Goal: Transaction & Acquisition: Purchase product/service

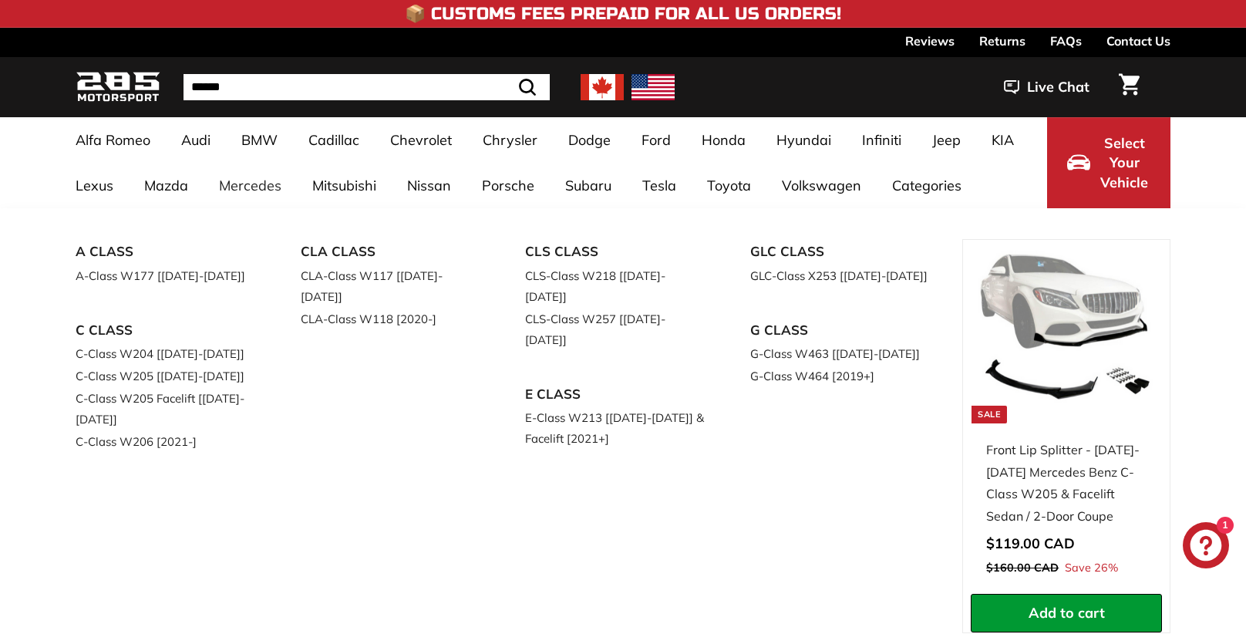
select select "**********"
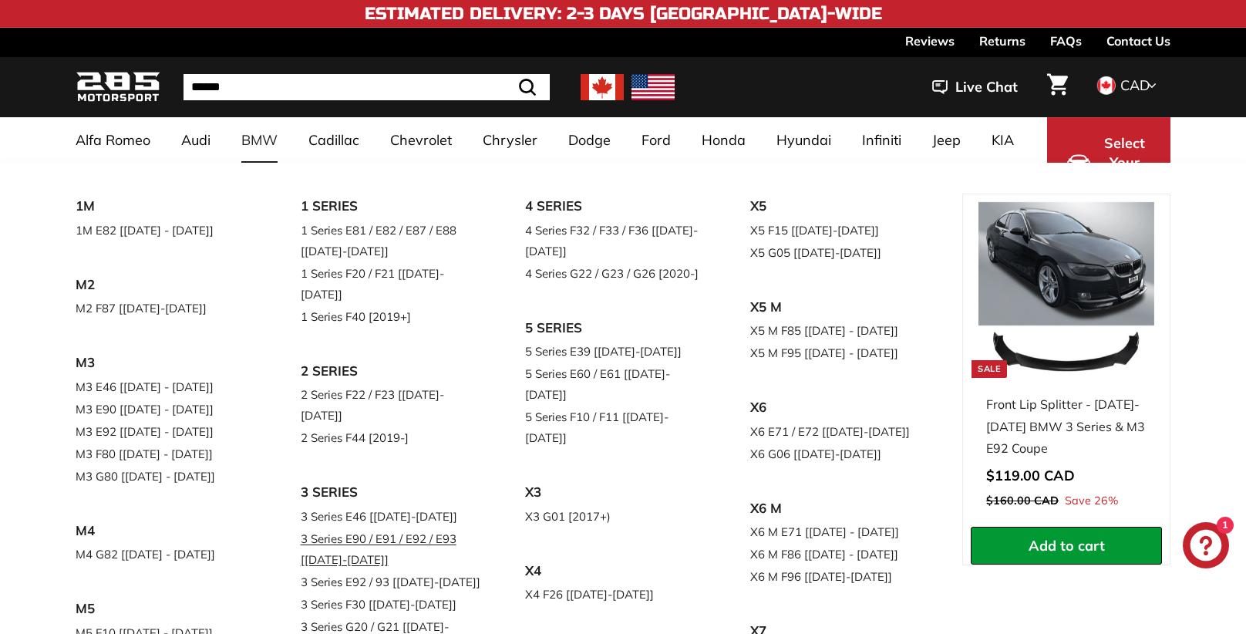
click at [418, 527] on link "3 Series E90 / E91 / E92 / E93 [[DATE]-[DATE]]" at bounding box center [392, 548] width 182 height 43
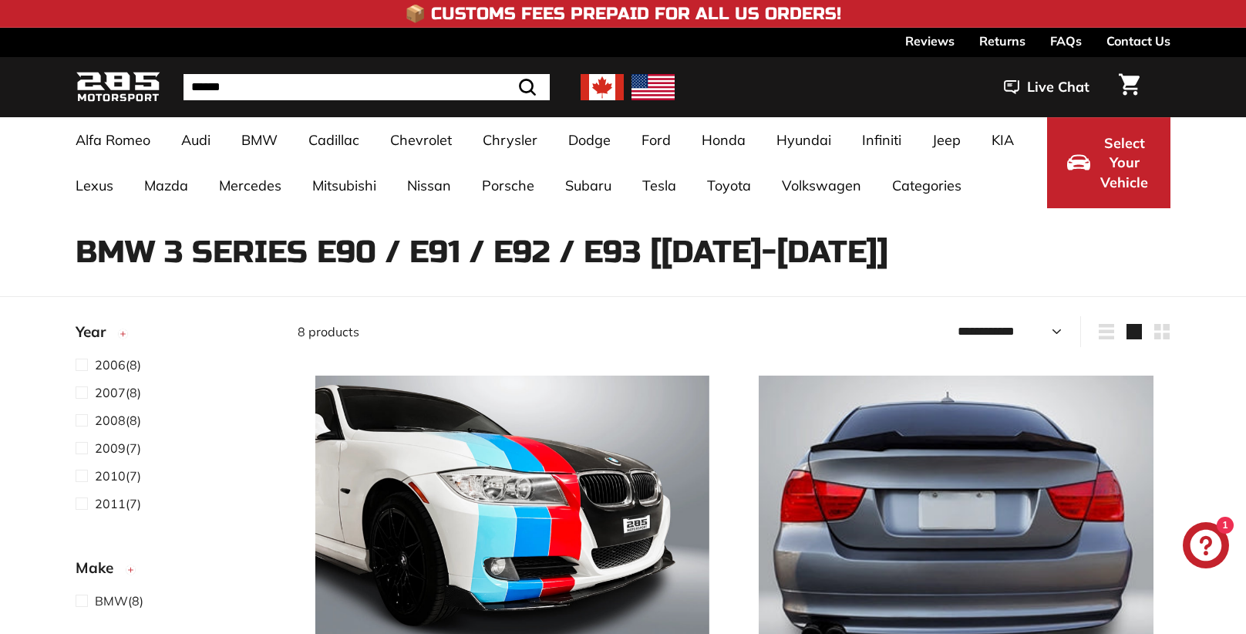
select select "**********"
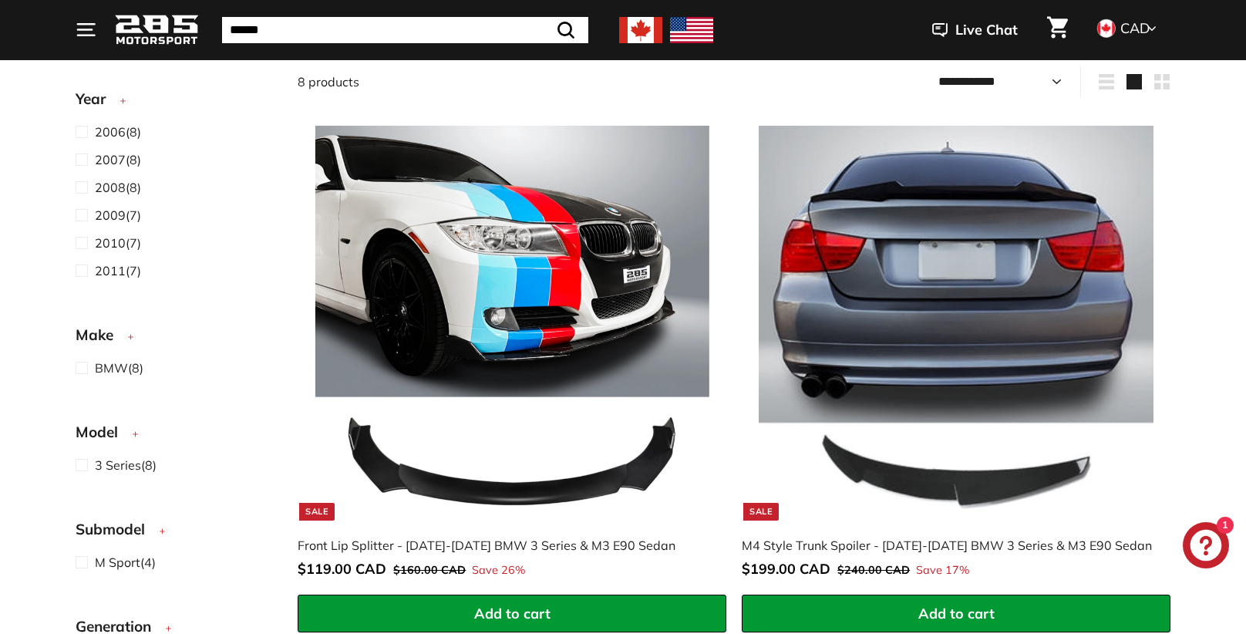
scroll to position [252, 0]
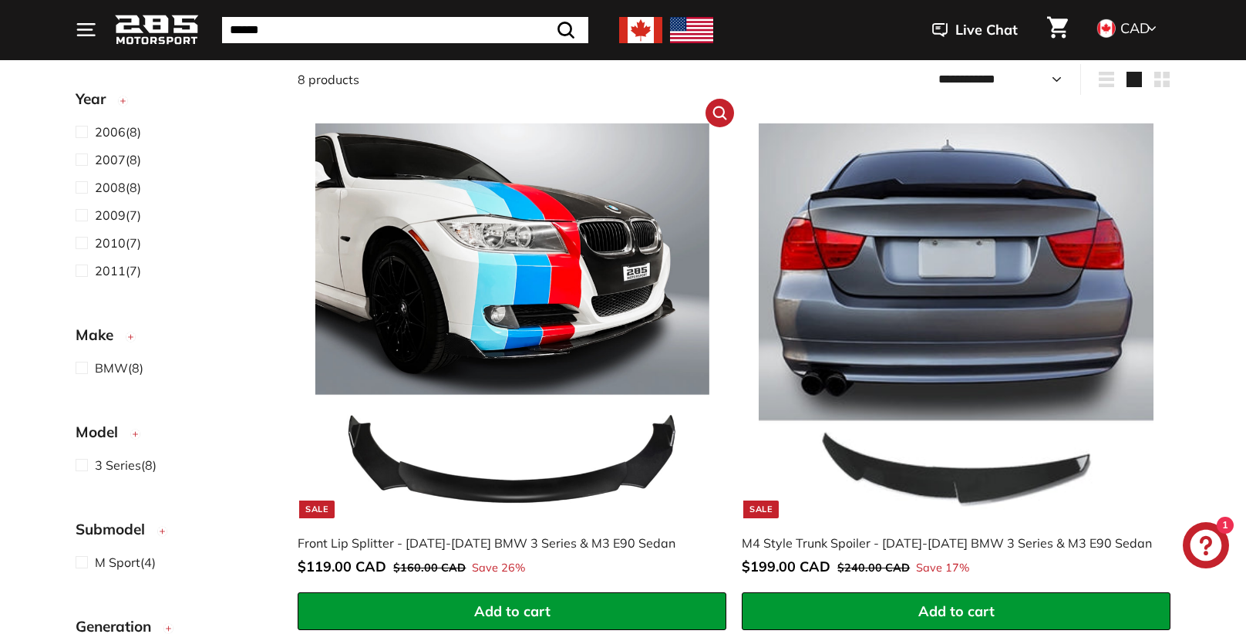
click at [429, 481] on img at bounding box center [512, 320] width 394 height 394
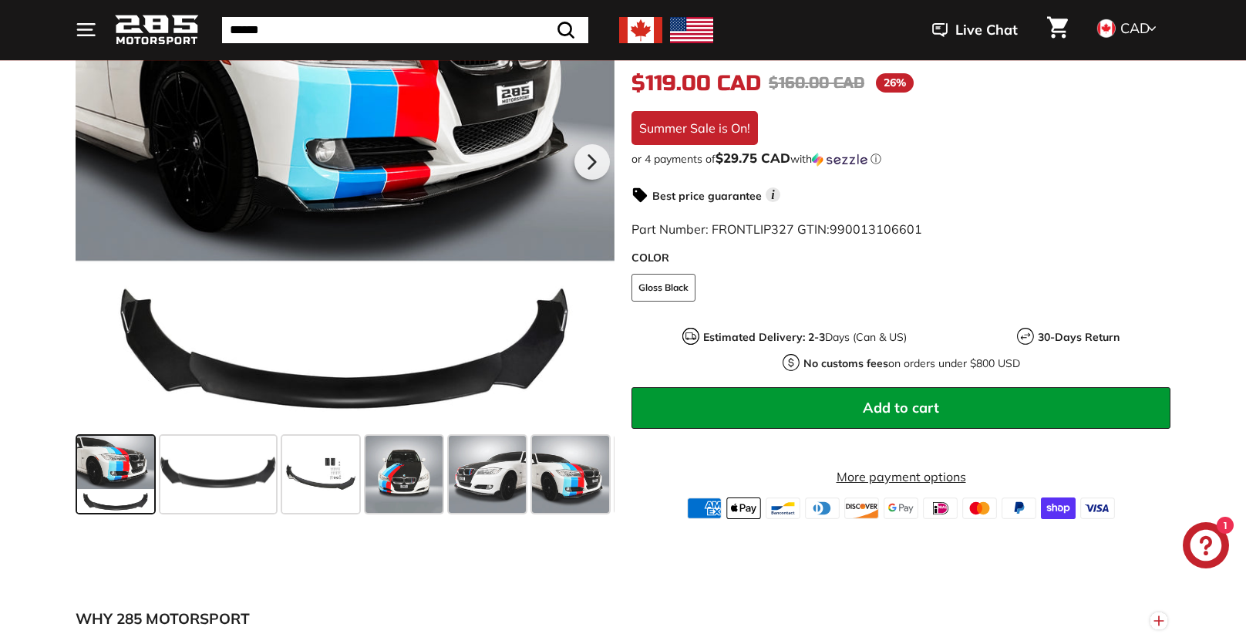
scroll to position [381, 0]
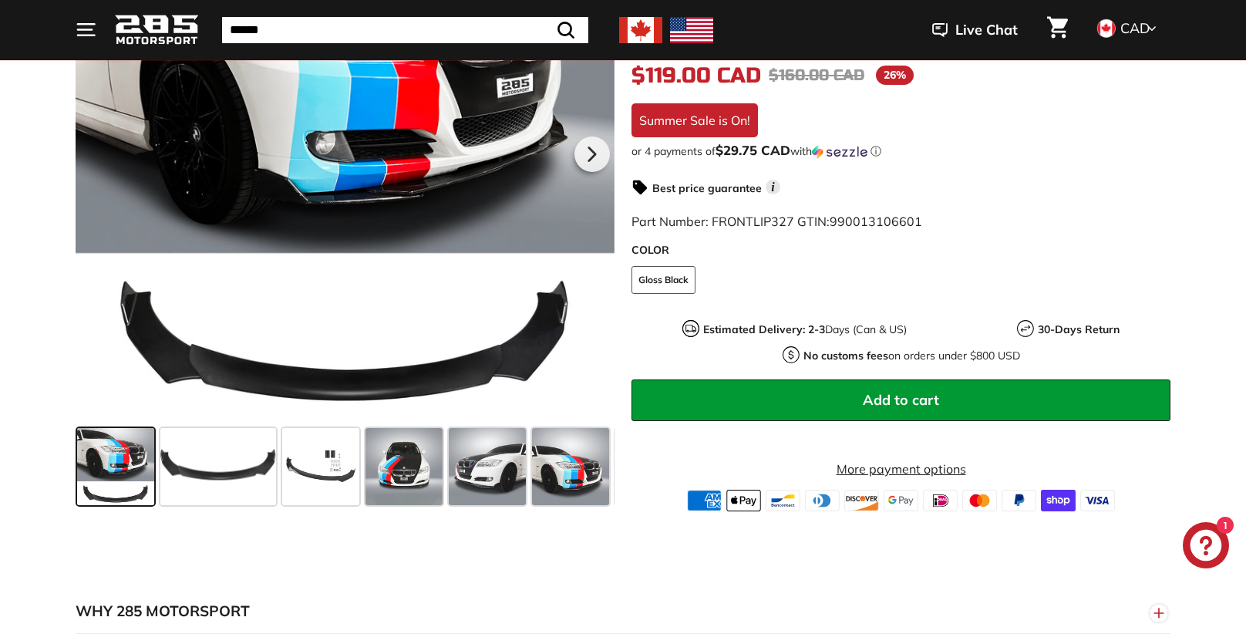
click at [338, 467] on span at bounding box center [320, 466] width 77 height 77
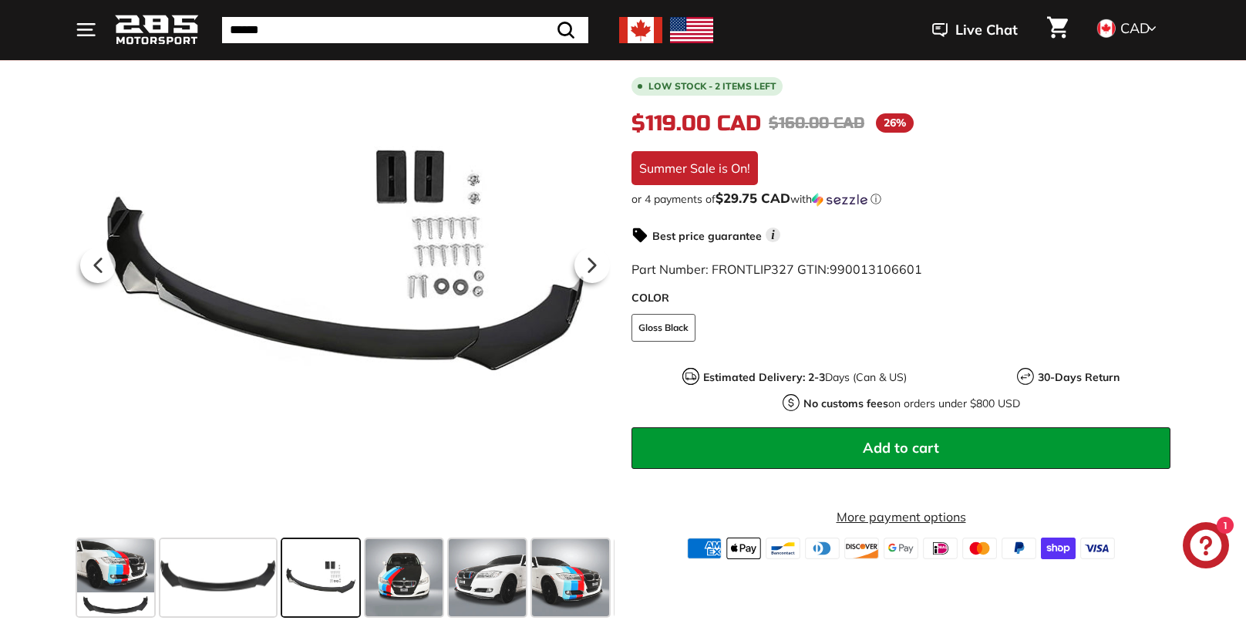
scroll to position [268, 0]
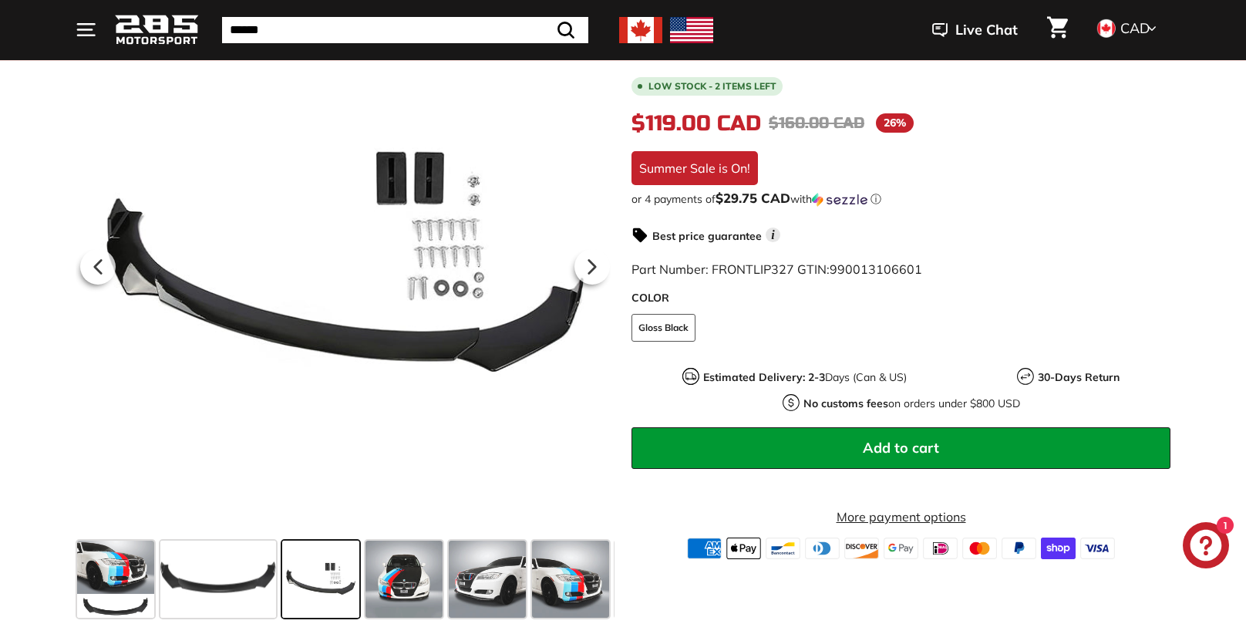
click at [126, 569] on span at bounding box center [115, 578] width 77 height 77
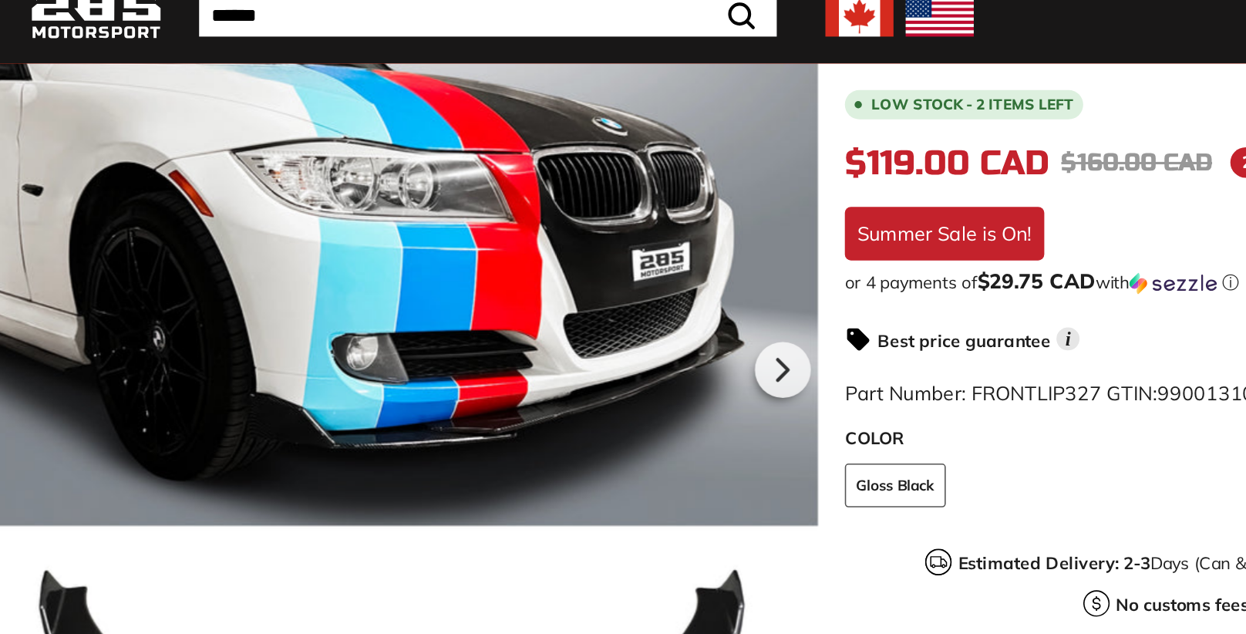
scroll to position [281, 0]
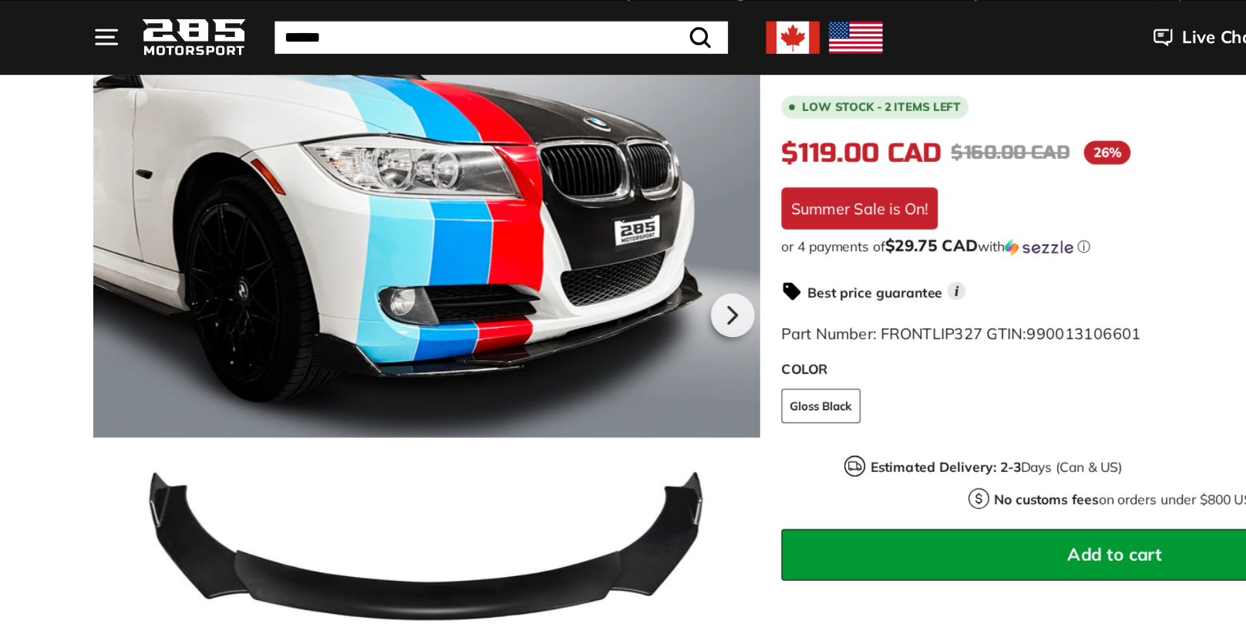
click at [566, 507] on div at bounding box center [345, 252] width 539 height 539
click at [590, 251] on icon at bounding box center [591, 254] width 6 height 13
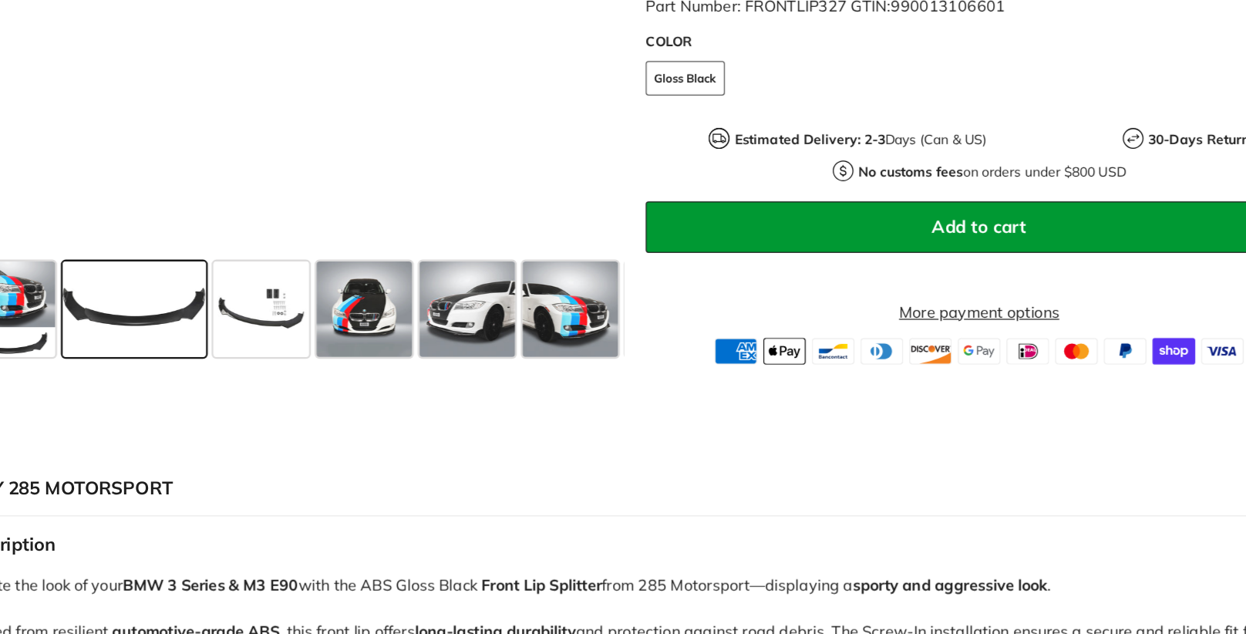
scroll to position [479, 0]
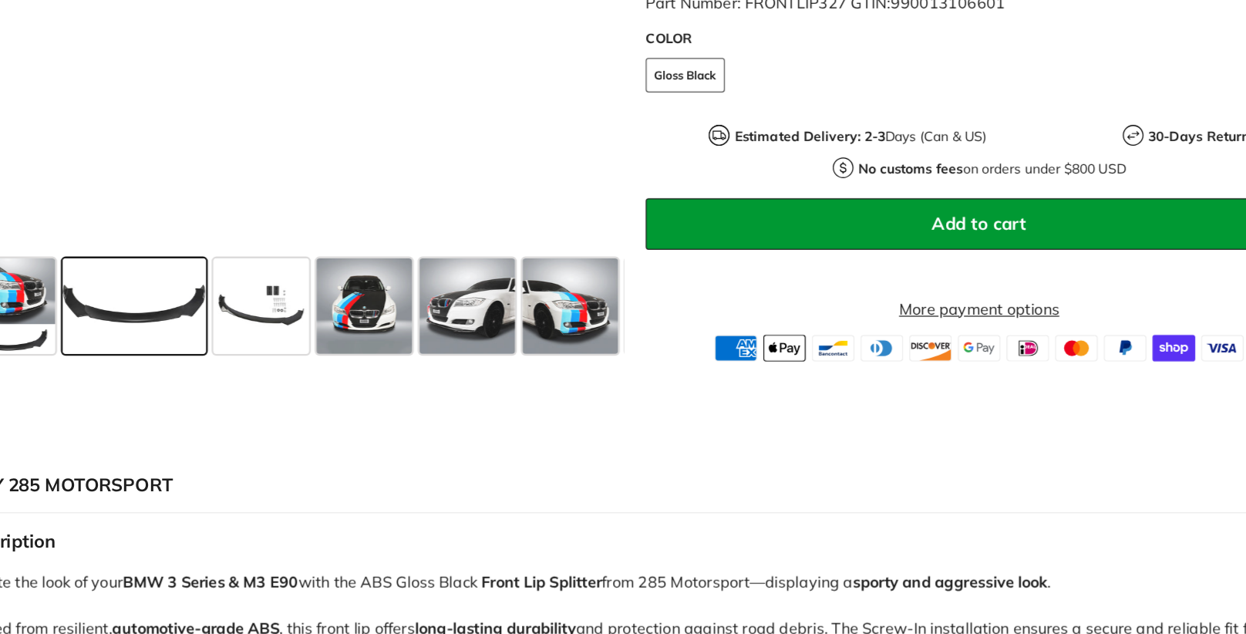
click at [505, 383] on span at bounding box center [487, 368] width 77 height 77
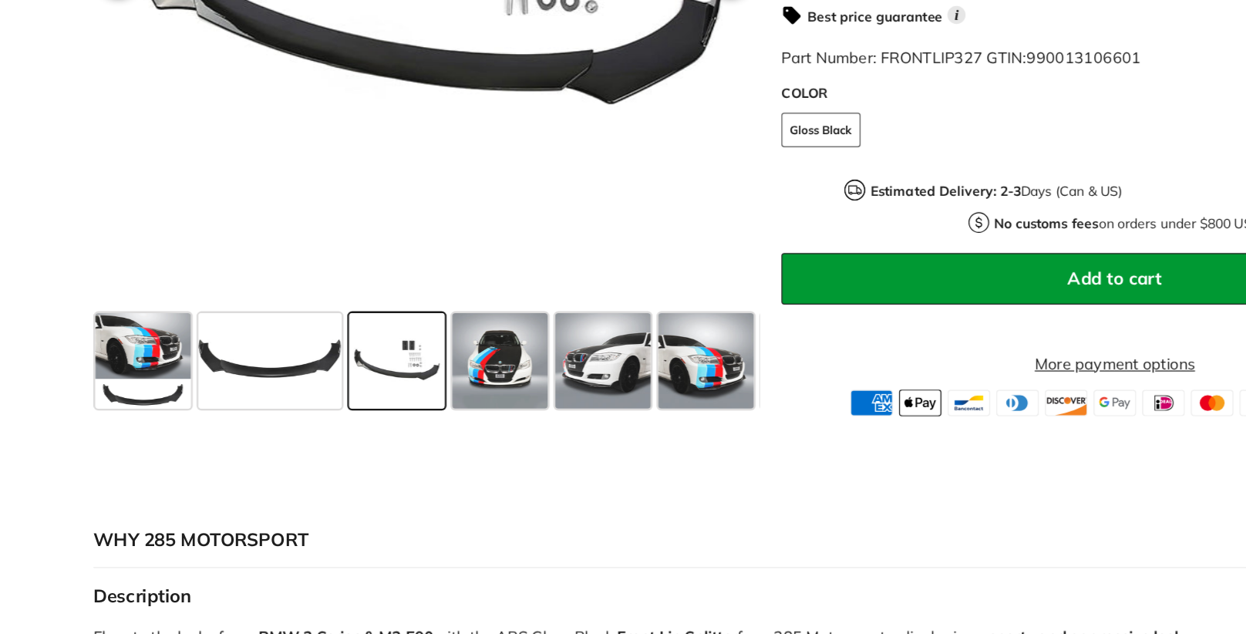
scroll to position [439, 0]
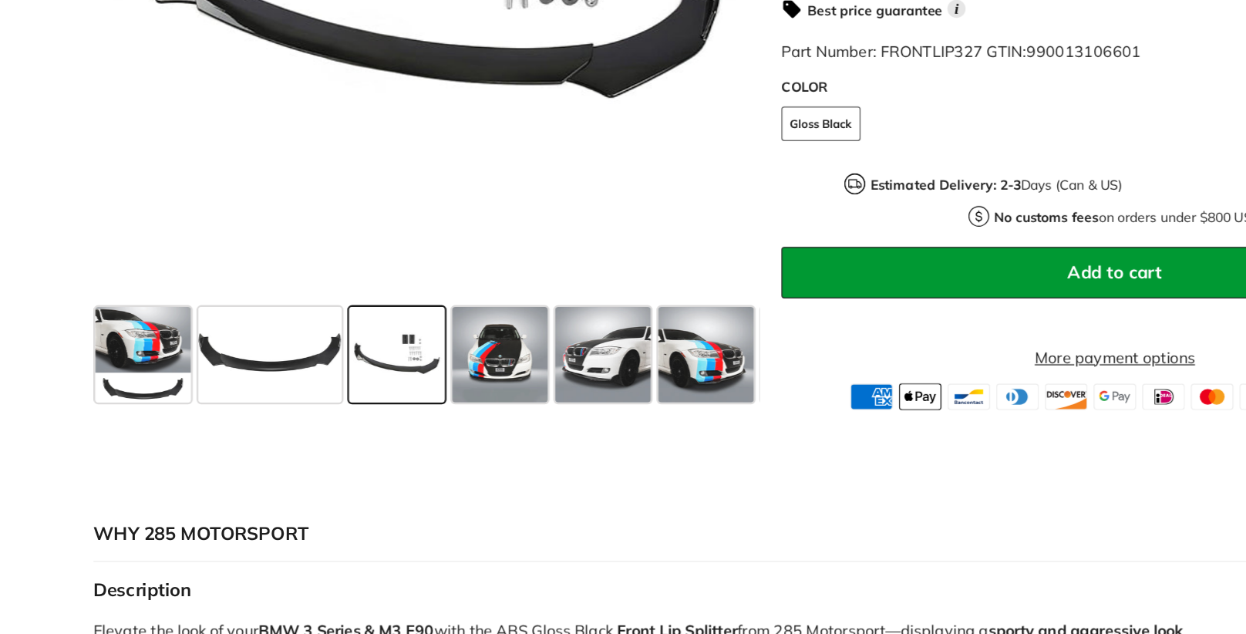
click at [500, 405] on span at bounding box center [487, 407] width 77 height 77
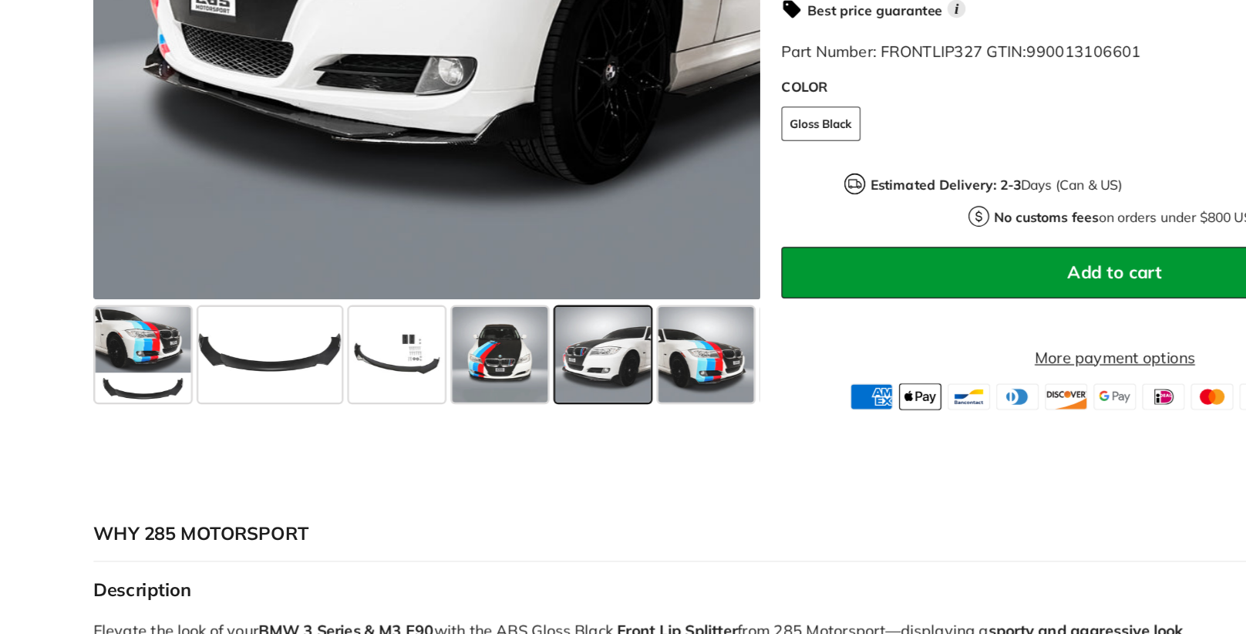
click at [408, 416] on span at bounding box center [403, 407] width 77 height 77
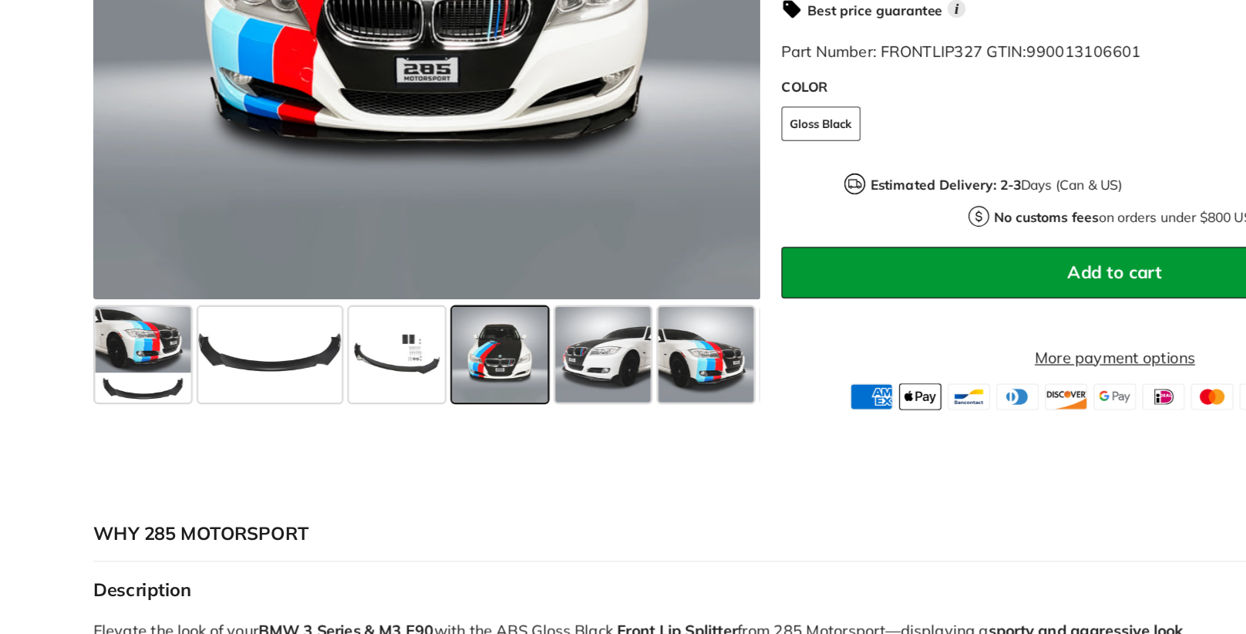
click at [478, 405] on span at bounding box center [487, 407] width 77 height 77
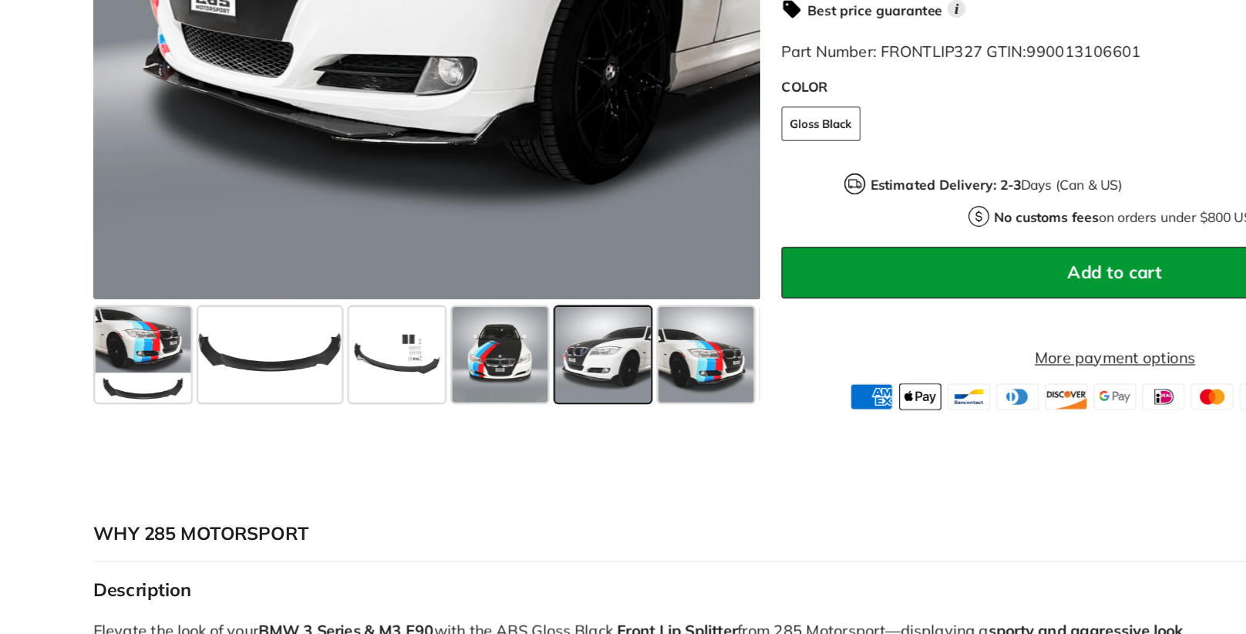
click at [584, 422] on span at bounding box center [570, 407] width 77 height 77
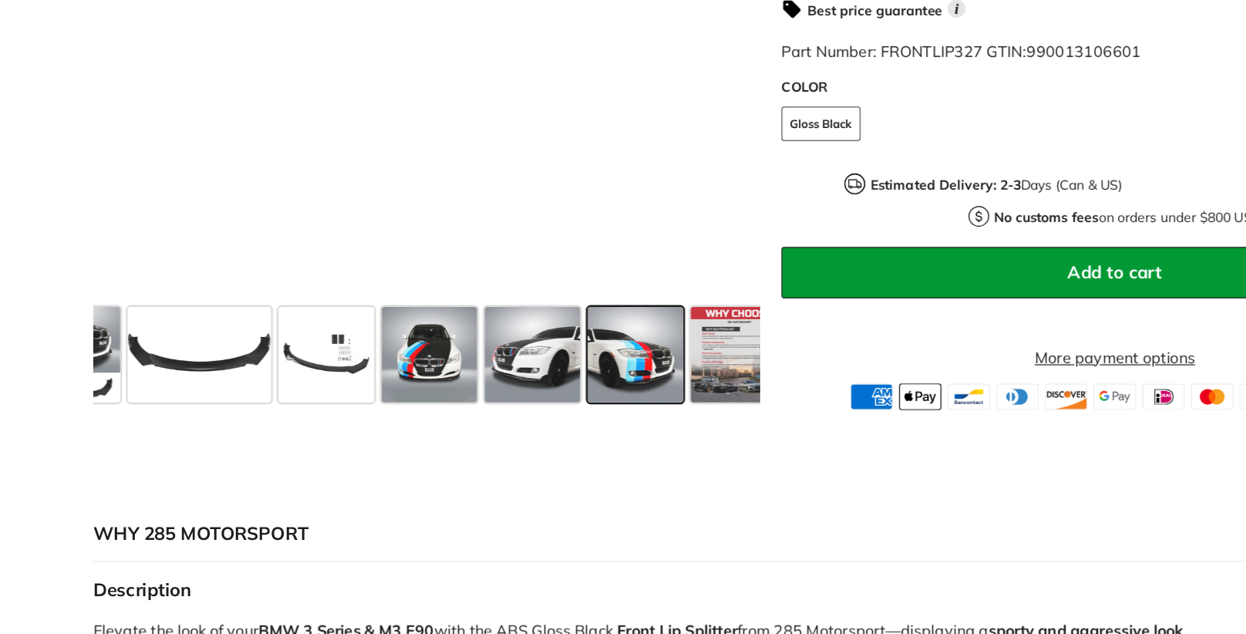
scroll to position [0, 80]
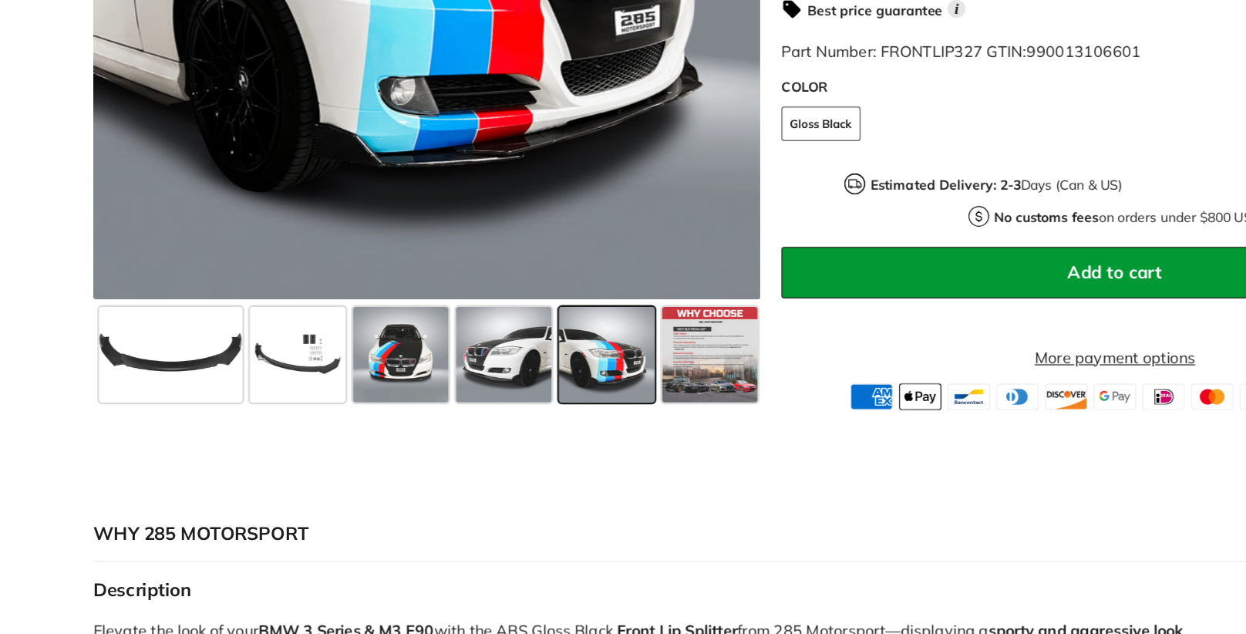
click at [149, 414] on span at bounding box center [138, 407] width 116 height 77
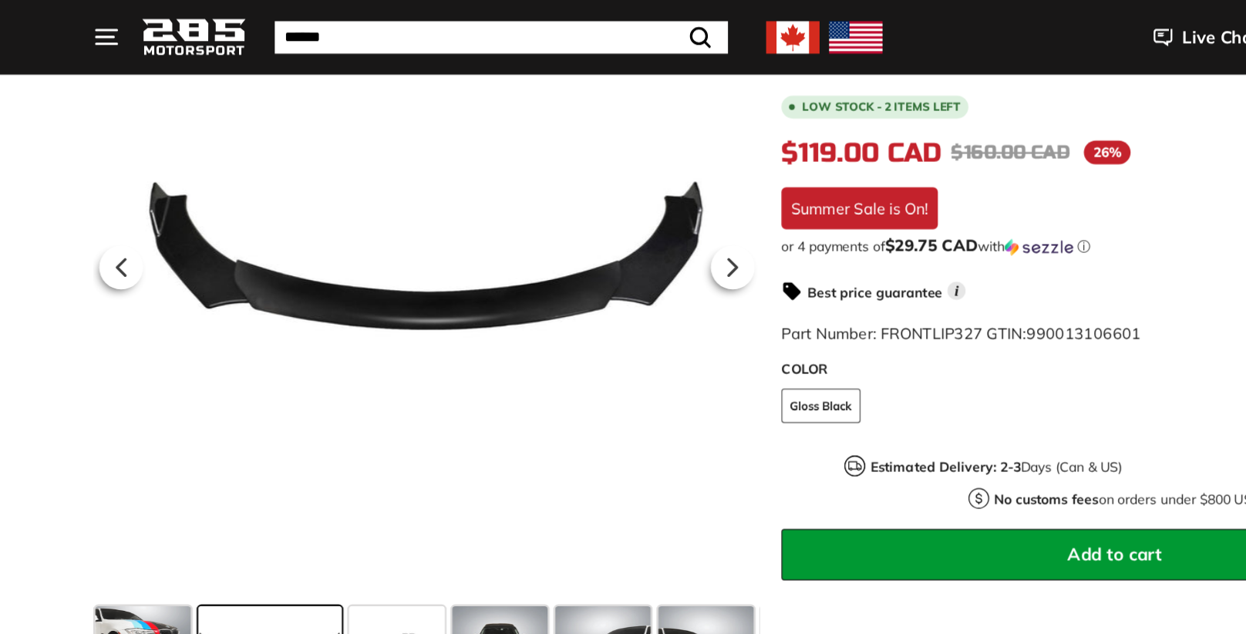
scroll to position [315, 0]
